Goal: Information Seeking & Learning: Learn about a topic

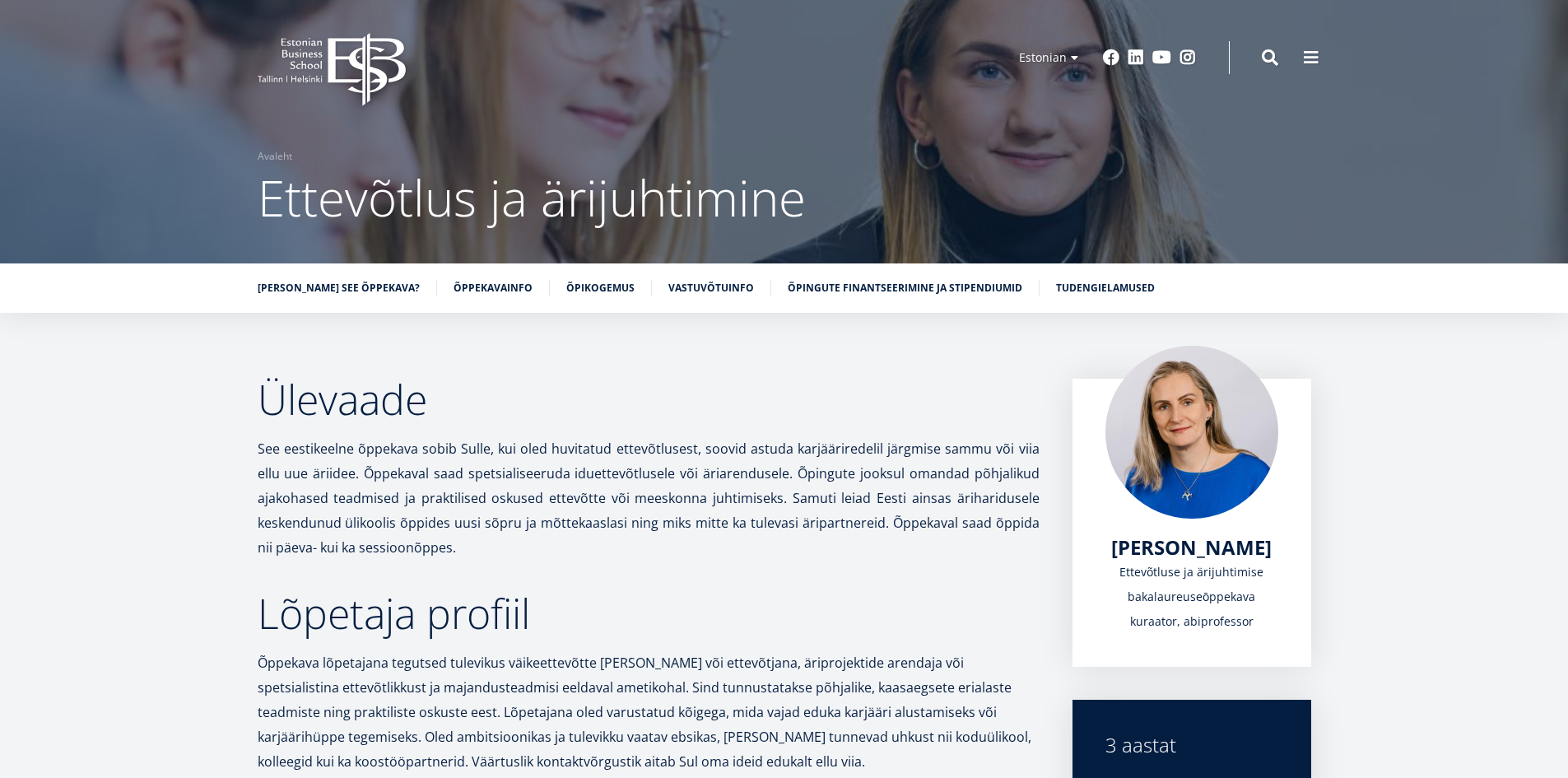
click at [378, 53] on icon "EBS Logo Created with Sketch." at bounding box center [331, 70] width 148 height 73
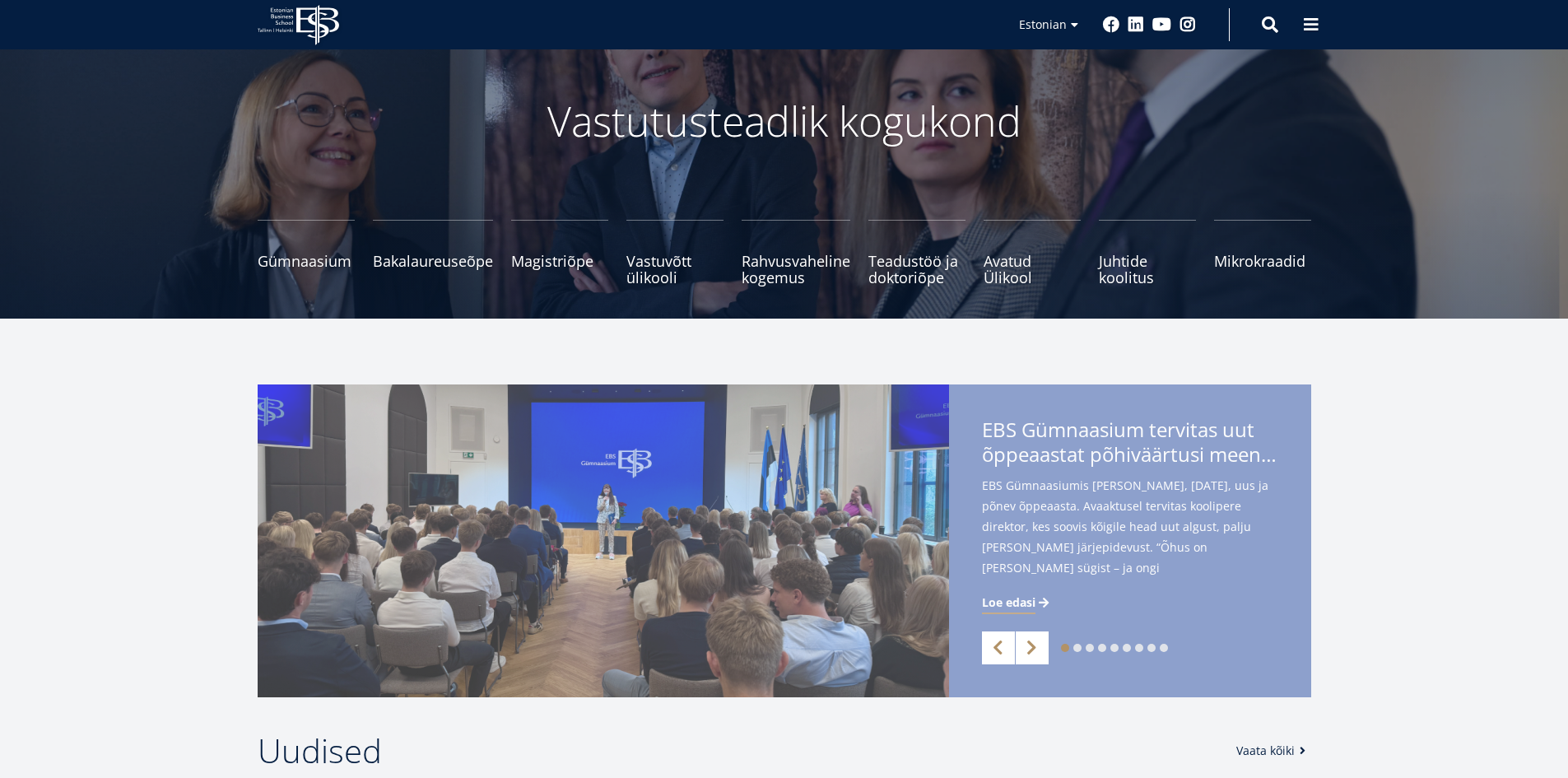
scroll to position [165, 0]
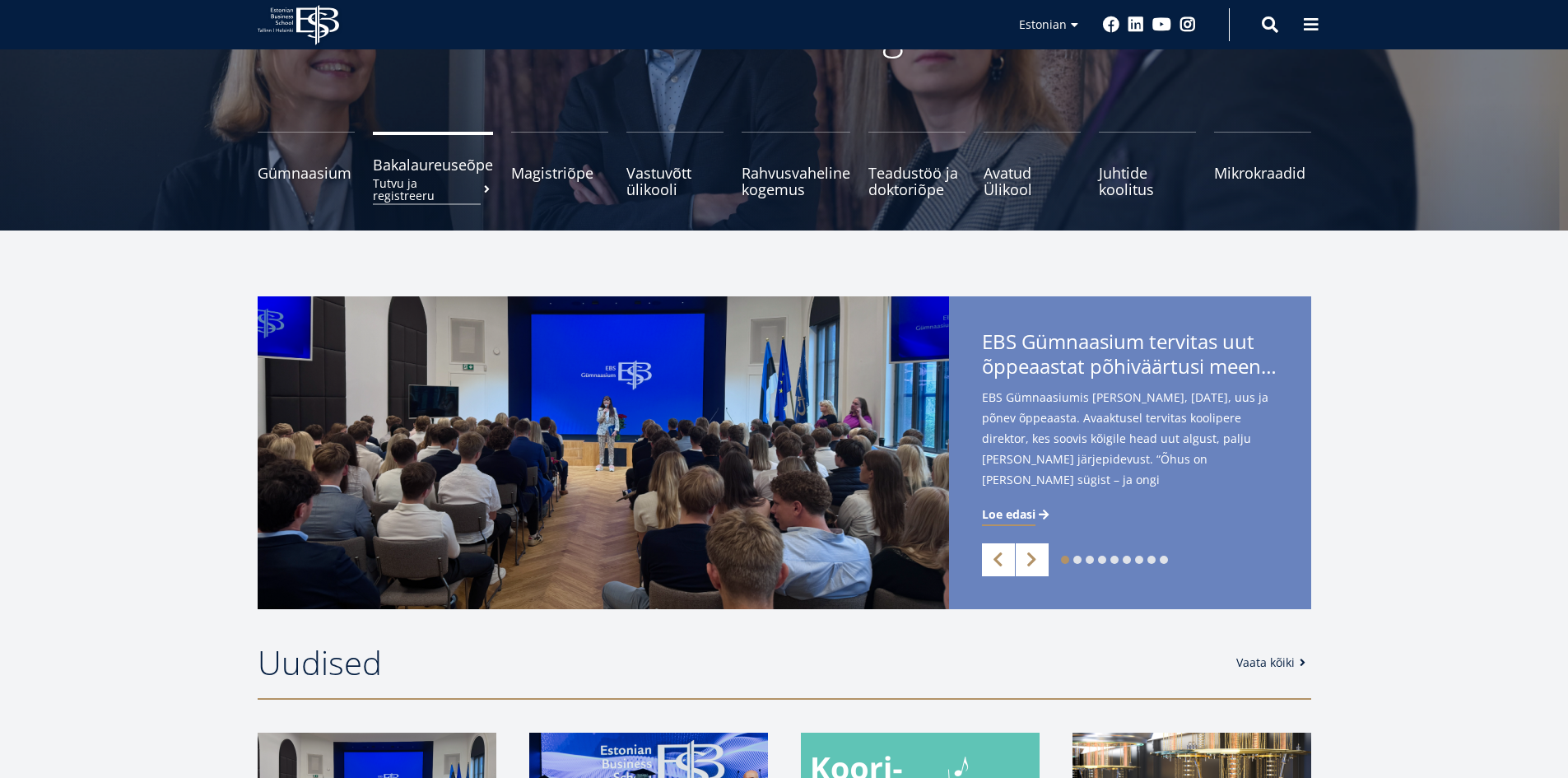
click at [428, 166] on span "Bakalaureuseõpe Tutvu ja registreeru" at bounding box center [433, 164] width 120 height 16
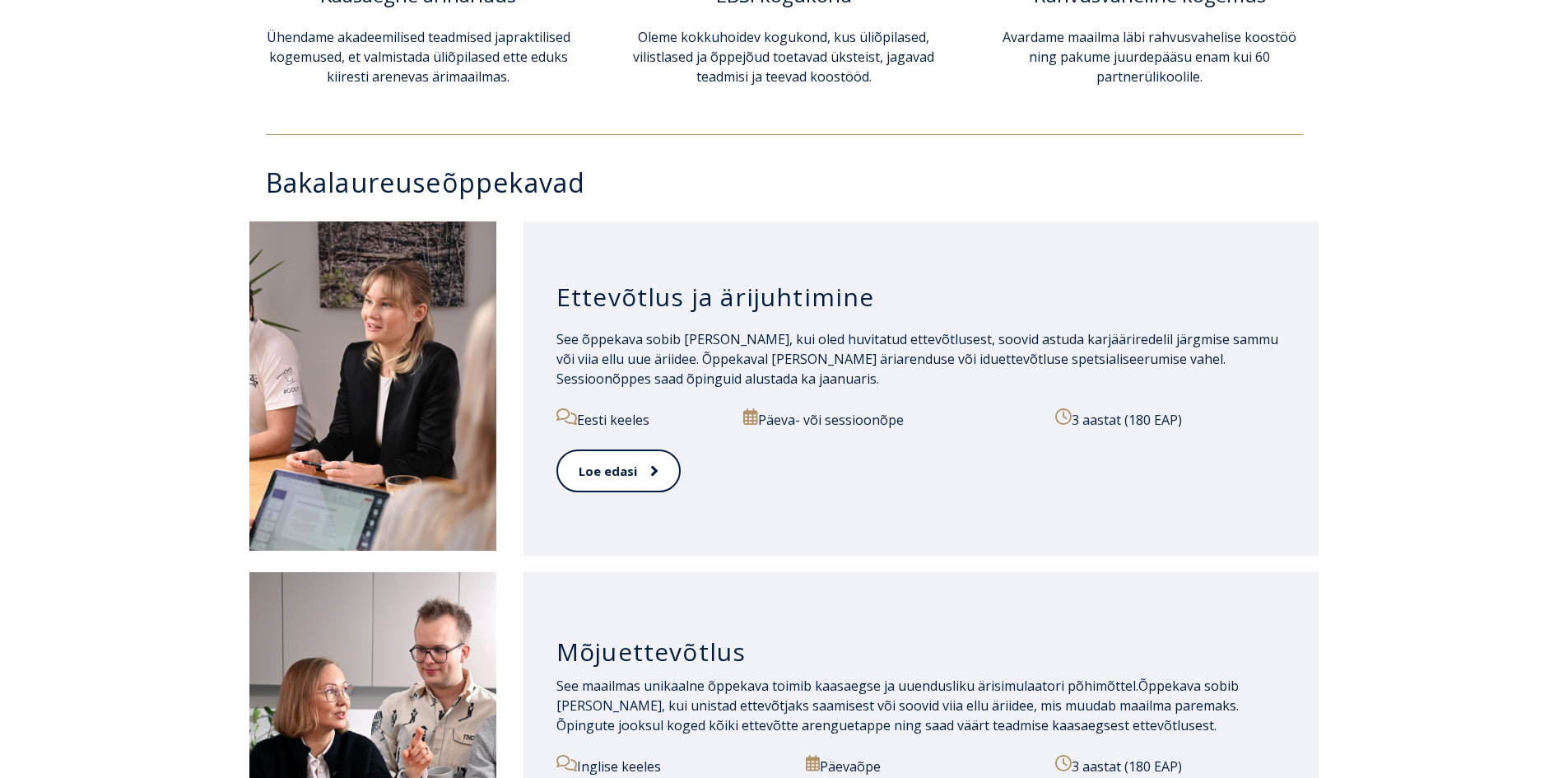
scroll to position [741, 0]
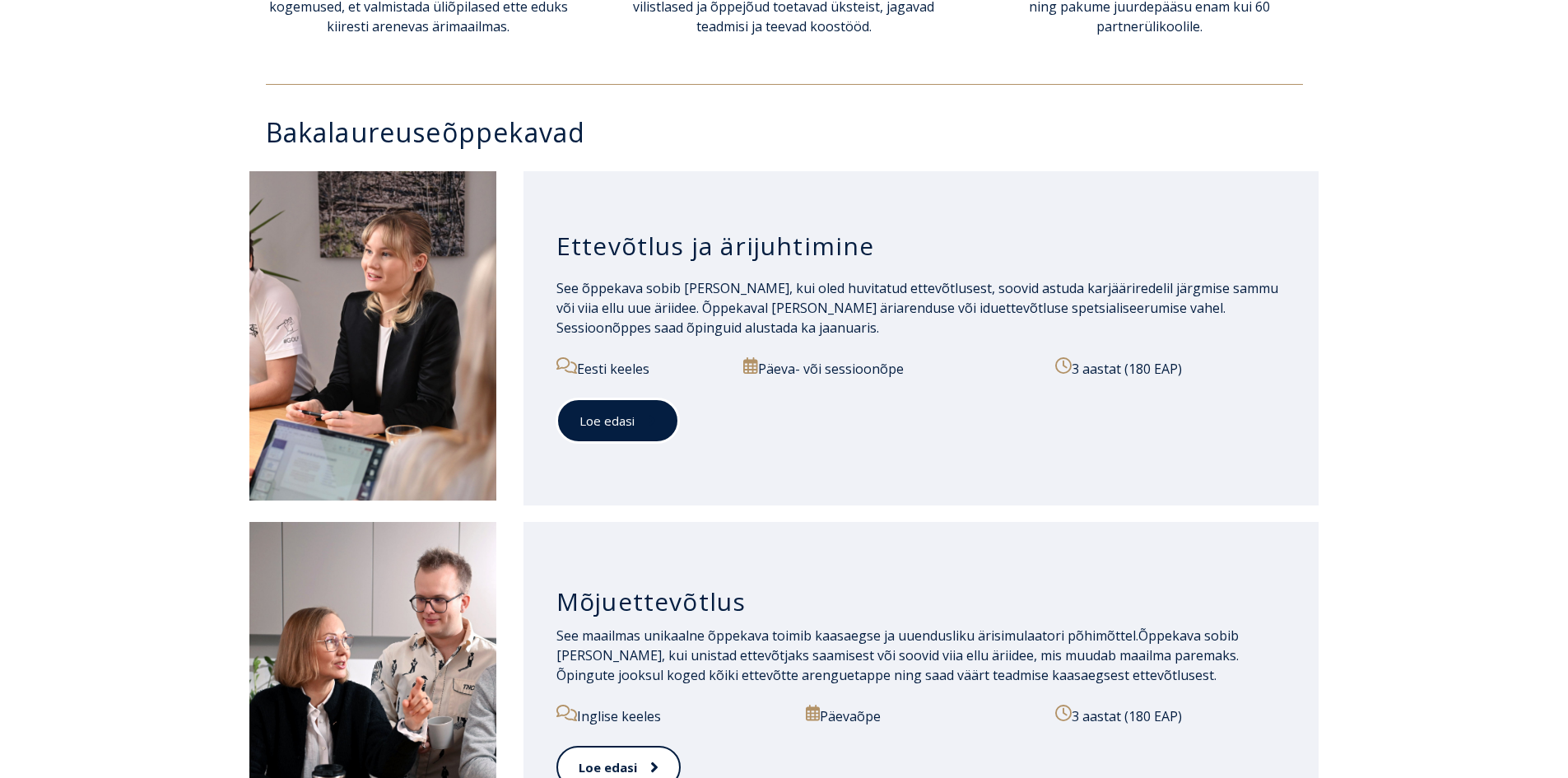
click at [626, 411] on link "Loe edasi" at bounding box center [618, 420] width 123 height 46
